Goal: Information Seeking & Learning: Learn about a topic

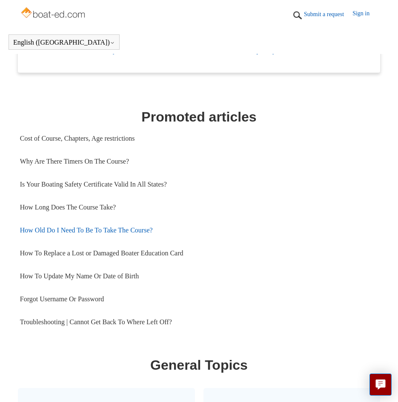
scroll to position [375, 0]
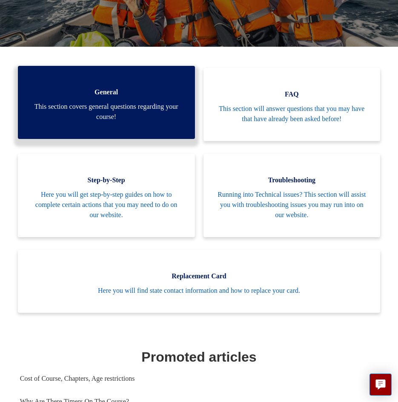
click at [179, 108] on span "This section covers general questions regarding your course!" at bounding box center [106, 112] width 151 height 20
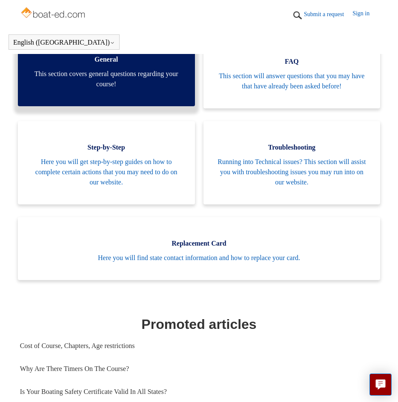
scroll to position [163, 0]
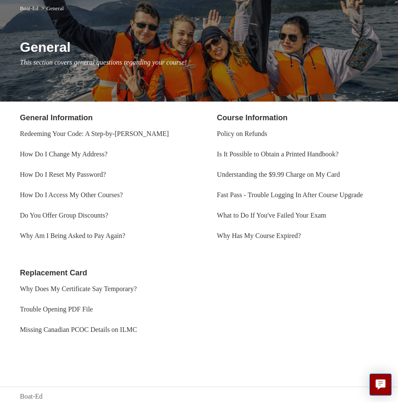
scroll to position [86, 0]
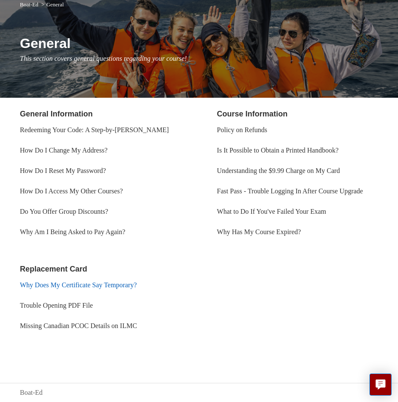
click at [107, 285] on link "Why Does My Certificate Say Temporary?" at bounding box center [78, 285] width 117 height 7
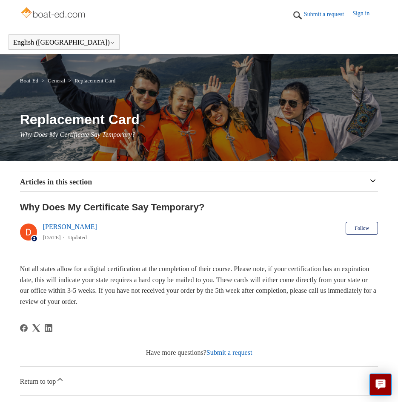
click at [79, 228] on link "Deborah Fagan" at bounding box center [70, 226] width 54 height 7
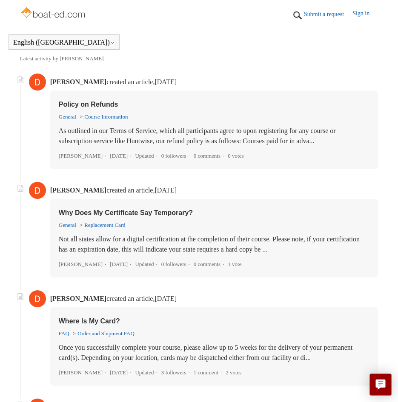
click at [99, 106] on link "Policy on Refunds" at bounding box center [89, 104] width 60 height 7
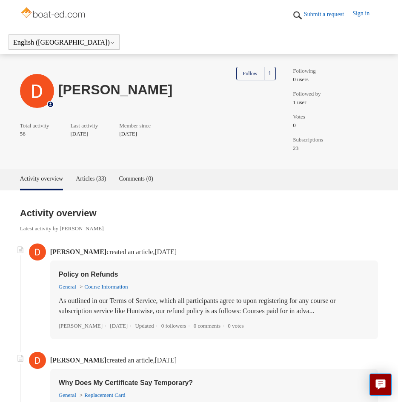
click at [71, 11] on img at bounding box center [54, 13] width 68 height 17
